Goal: Task Accomplishment & Management: Use online tool/utility

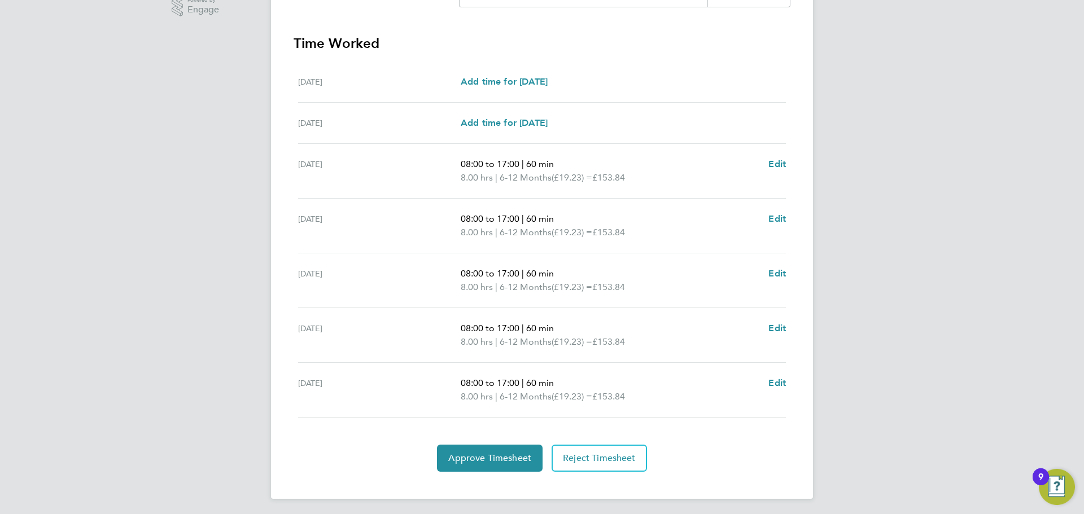
scroll to position [302, 0]
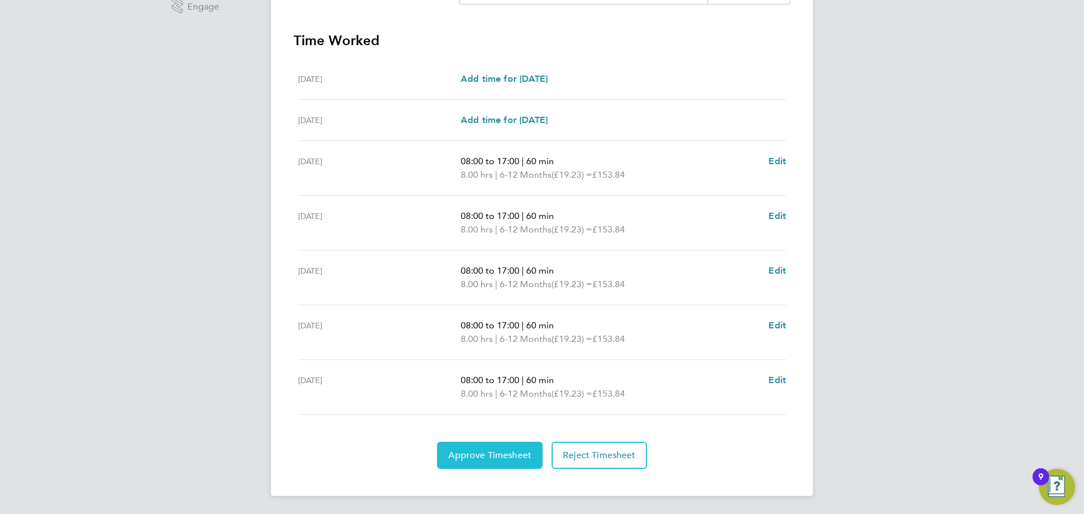
click at [490, 460] on span "Approve Timesheet" at bounding box center [489, 455] width 83 height 11
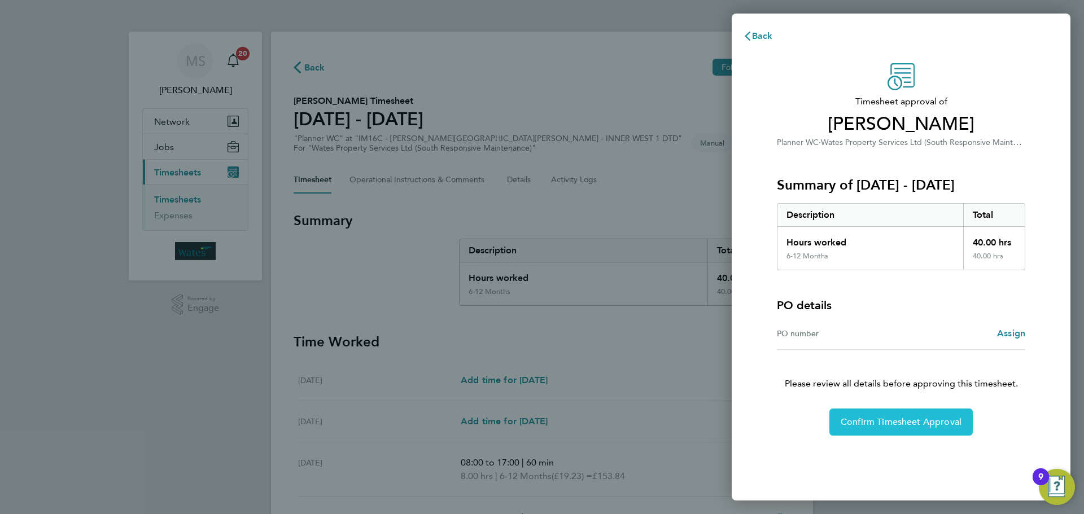
click at [887, 427] on span "Confirm Timesheet Approval" at bounding box center [901, 422] width 121 height 11
